Goal: Information Seeking & Learning: Learn about a topic

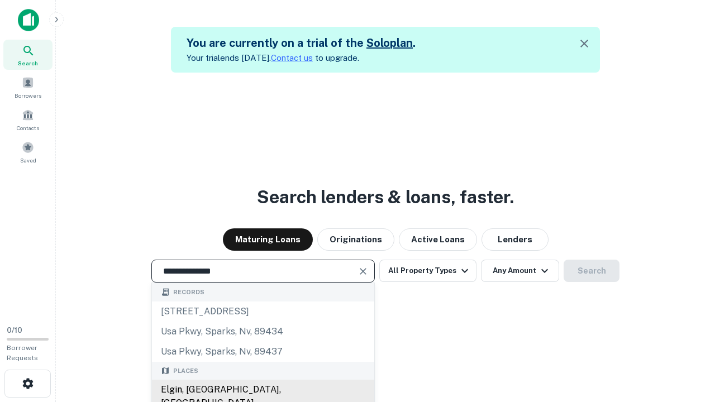
click at [262, 390] on div "Elgin, [GEOGRAPHIC_DATA], [GEOGRAPHIC_DATA]" at bounding box center [263, 397] width 222 height 34
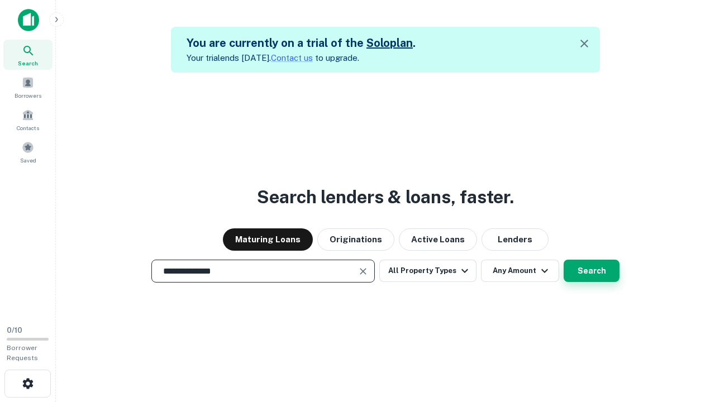
type input "**********"
click at [591, 271] on button "Search" at bounding box center [591, 271] width 56 height 22
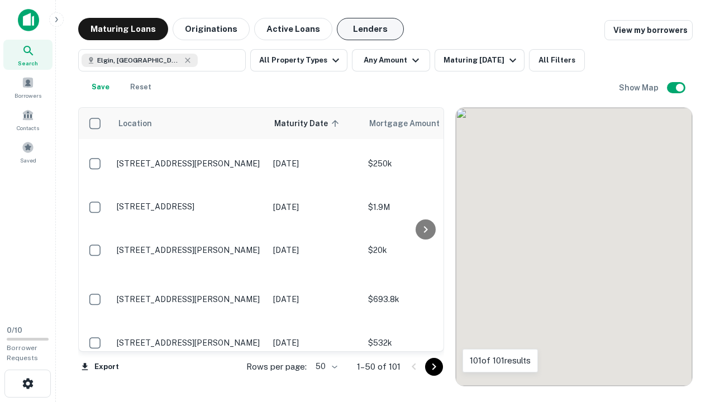
click at [370, 29] on button "Lenders" at bounding box center [370, 29] width 67 height 22
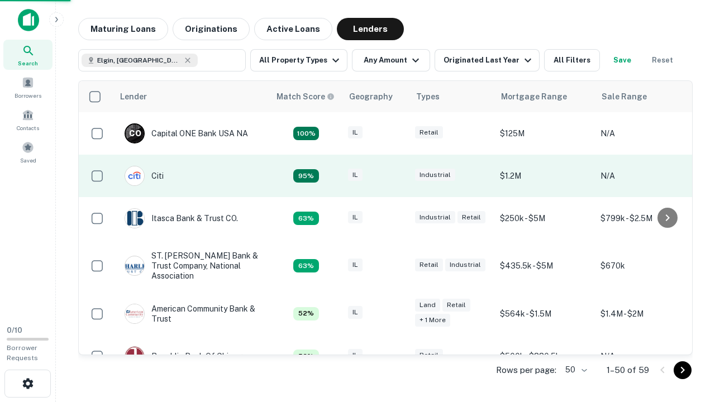
click at [397, 176] on div "IL" at bounding box center [376, 176] width 56 height 15
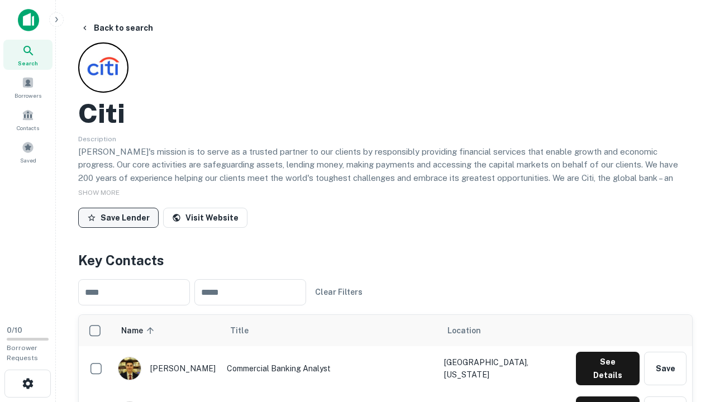
click at [118, 217] on button "Save Lender" at bounding box center [118, 218] width 80 height 20
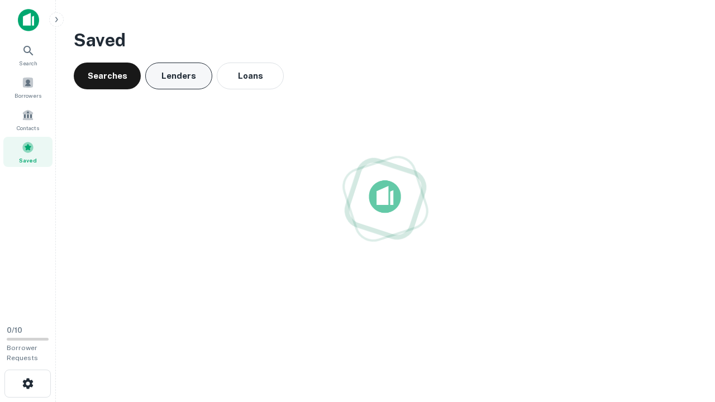
click at [179, 76] on button "Lenders" at bounding box center [178, 76] width 67 height 27
